Goal: Find specific page/section: Find specific page/section

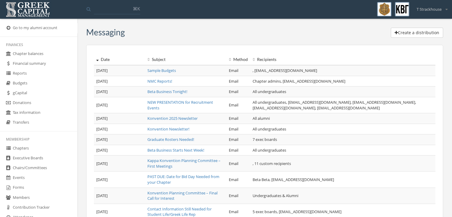
click at [25, 152] on link "Chapters" at bounding box center [38, 148] width 77 height 10
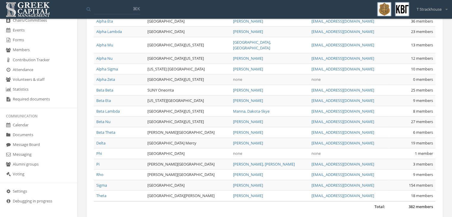
scroll to position [61, 0]
click at [101, 150] on link "Phi" at bounding box center [99, 152] width 6 height 5
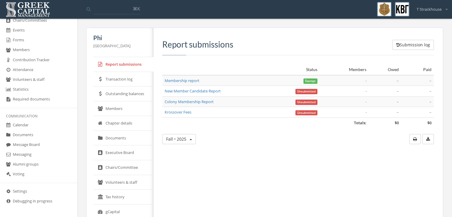
click at [119, 139] on link "Documents" at bounding box center [123, 138] width 60 height 15
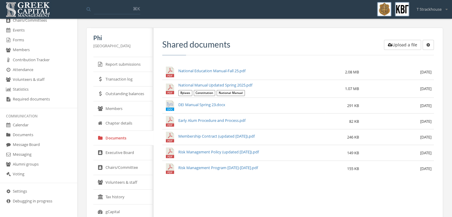
click at [126, 153] on link "Executive Board" at bounding box center [123, 152] width 60 height 15
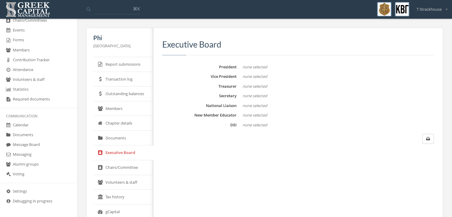
click at [123, 167] on link "Chairs/Committee" at bounding box center [123, 167] width 60 height 15
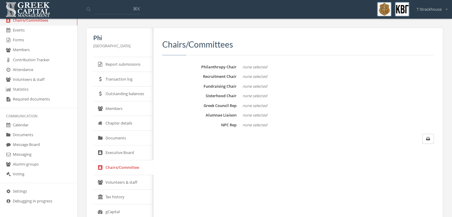
click at [123, 178] on link "Volunteers & staff" at bounding box center [123, 182] width 60 height 15
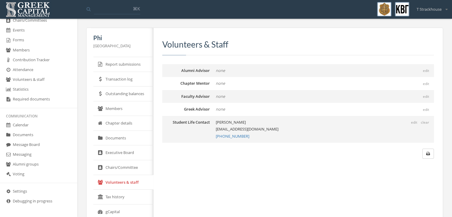
click at [119, 190] on link "Tax history" at bounding box center [123, 196] width 60 height 15
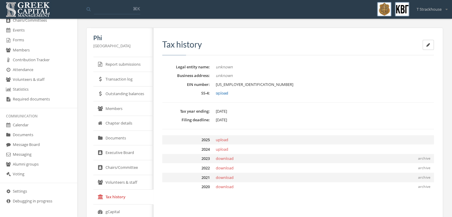
click at [124, 181] on link "Volunteers & staff" at bounding box center [123, 182] width 60 height 15
